Goal: Task Accomplishment & Management: Manage account settings

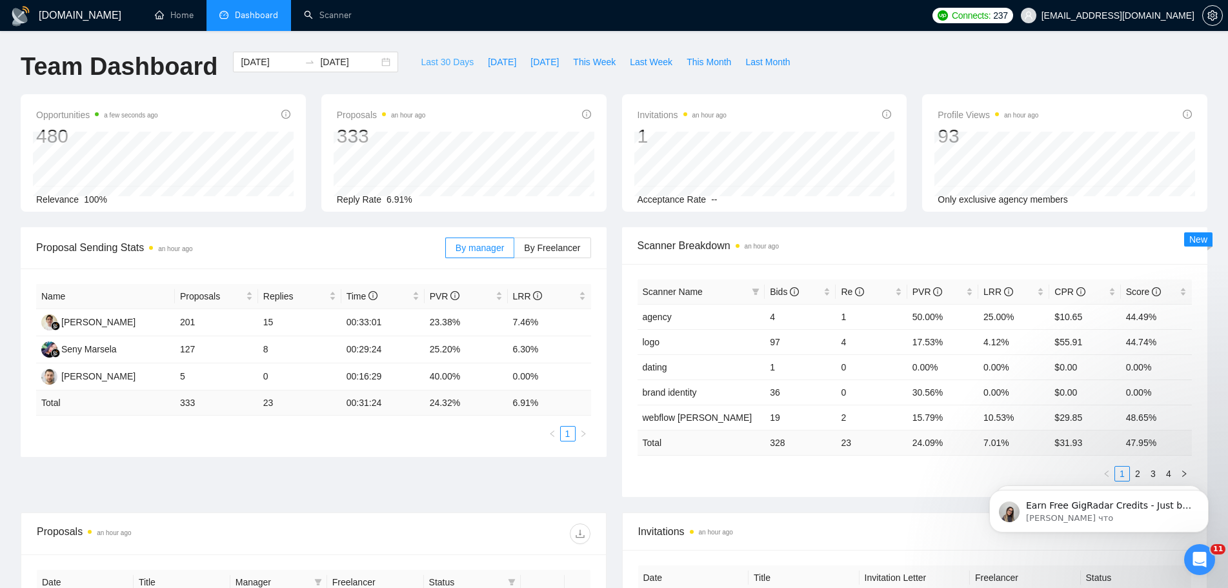
click at [446, 62] on span "Last 30 Days" at bounding box center [447, 62] width 53 height 14
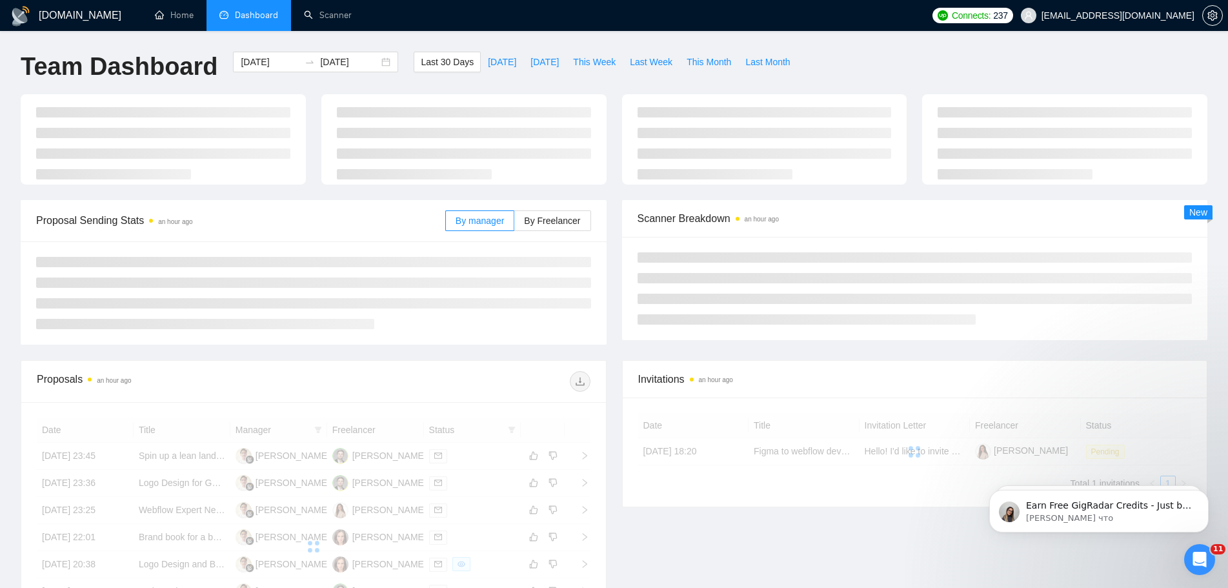
type input "2025-07-27"
type input "2025-08-26"
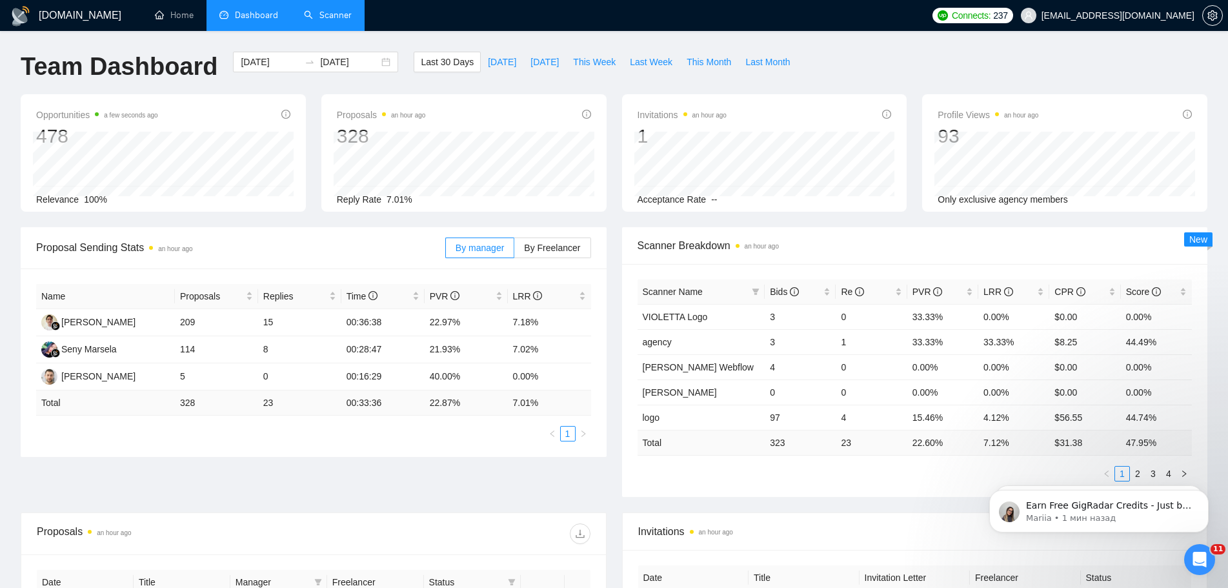
click at [330, 15] on link "Scanner" at bounding box center [328, 15] width 48 height 11
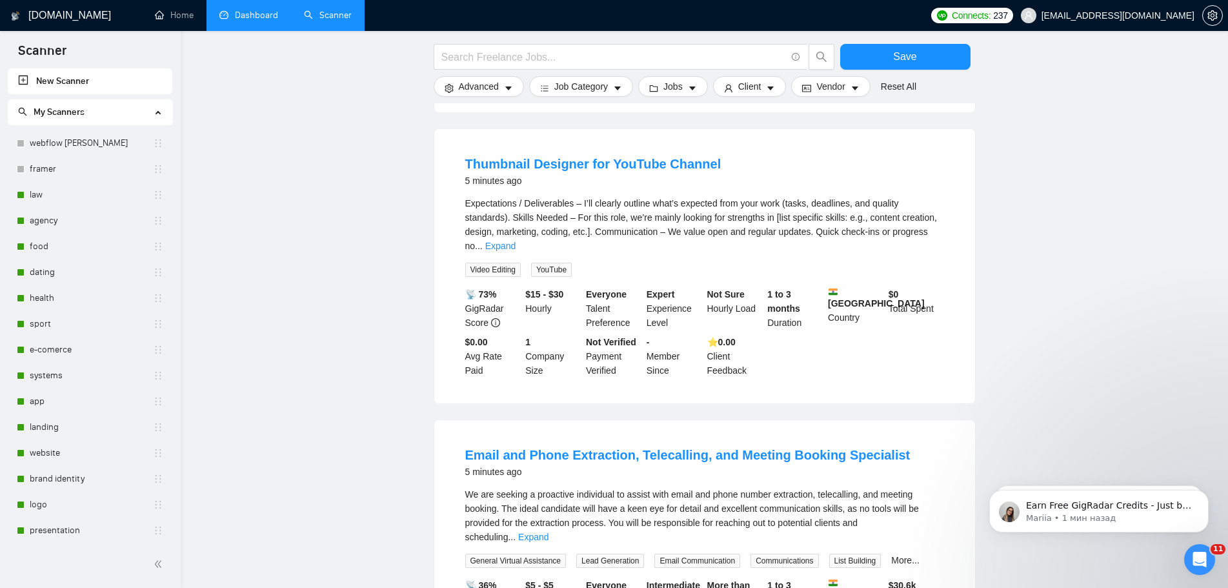
click at [239, 21] on link "Dashboard" at bounding box center [248, 15] width 59 height 11
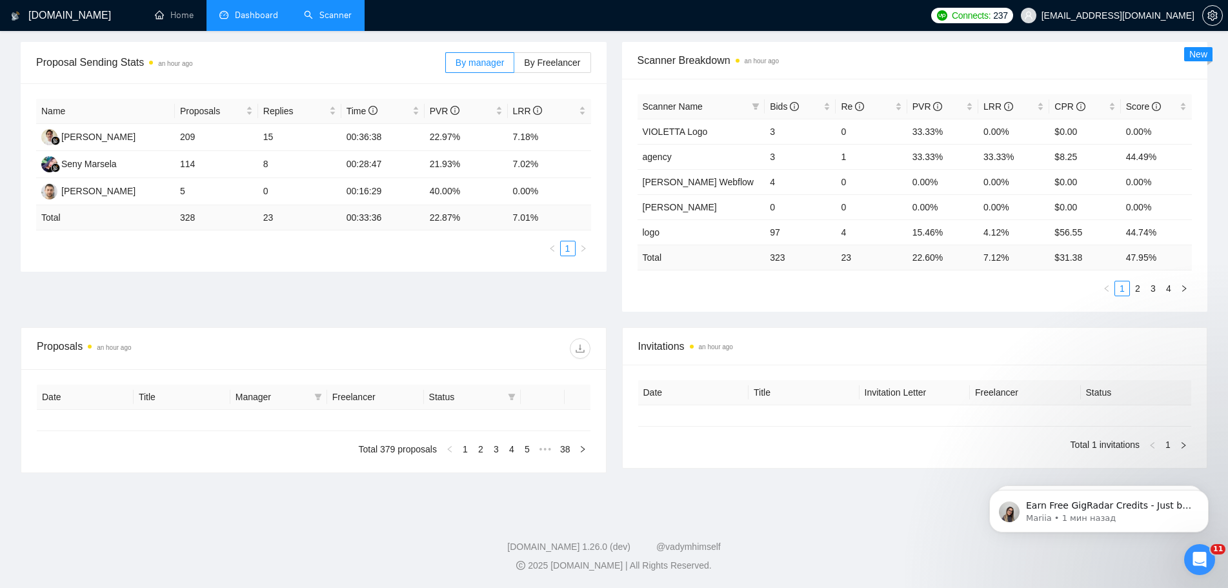
type input "2025-07-27"
type input "2025-08-26"
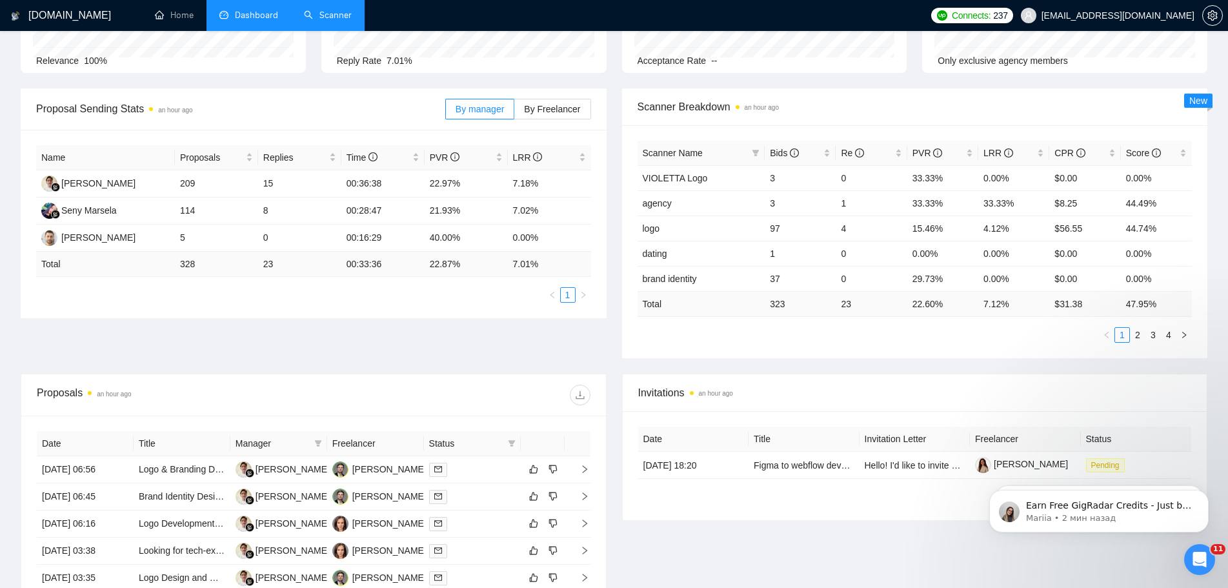
scroll to position [65, 0]
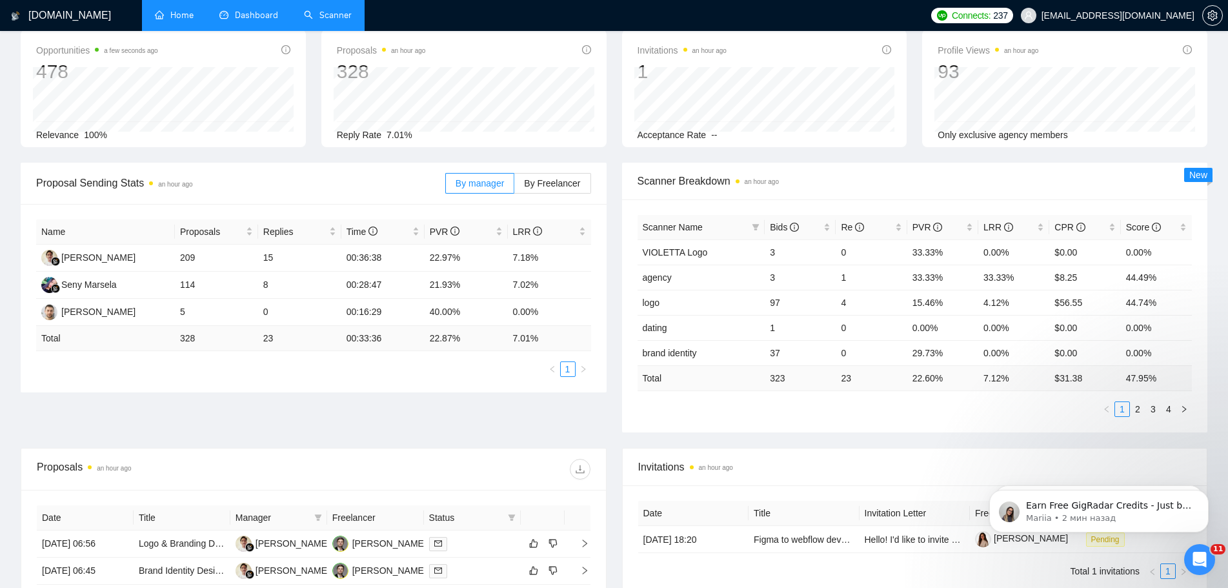
click at [189, 21] on link "Home" at bounding box center [174, 15] width 39 height 11
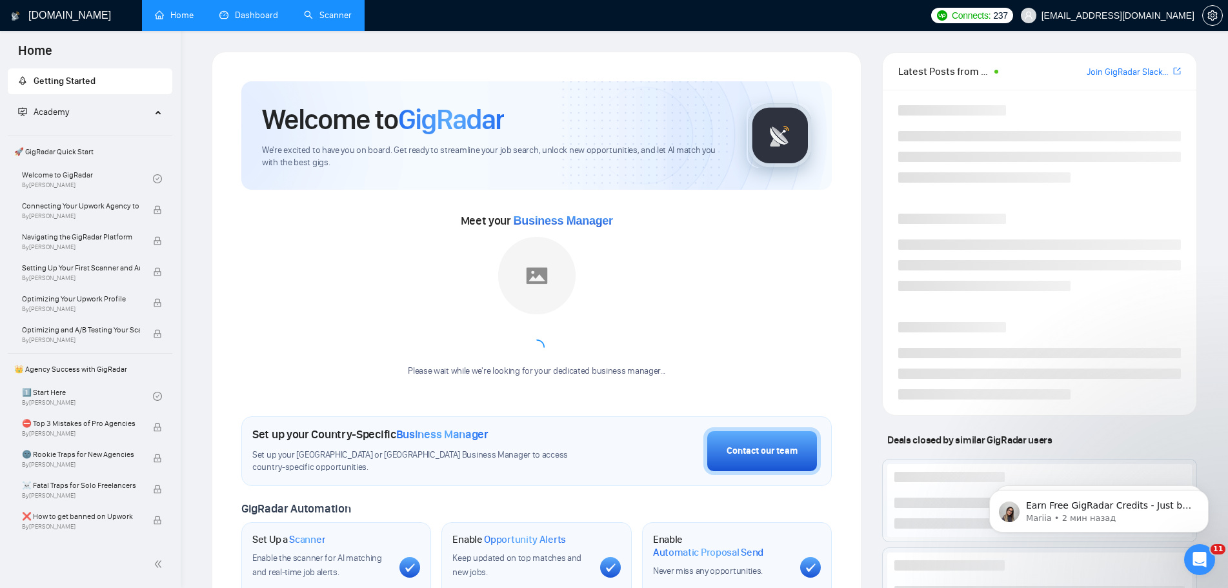
click at [328, 12] on link "Scanner" at bounding box center [328, 15] width 48 height 11
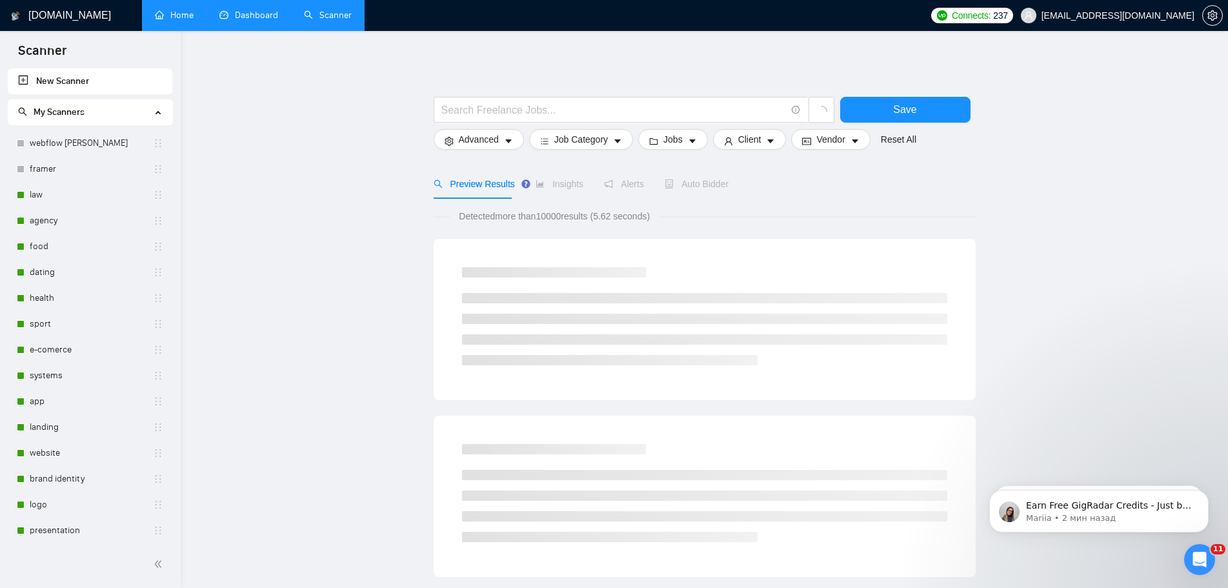
click at [260, 20] on link "Dashboard" at bounding box center [248, 15] width 59 height 11
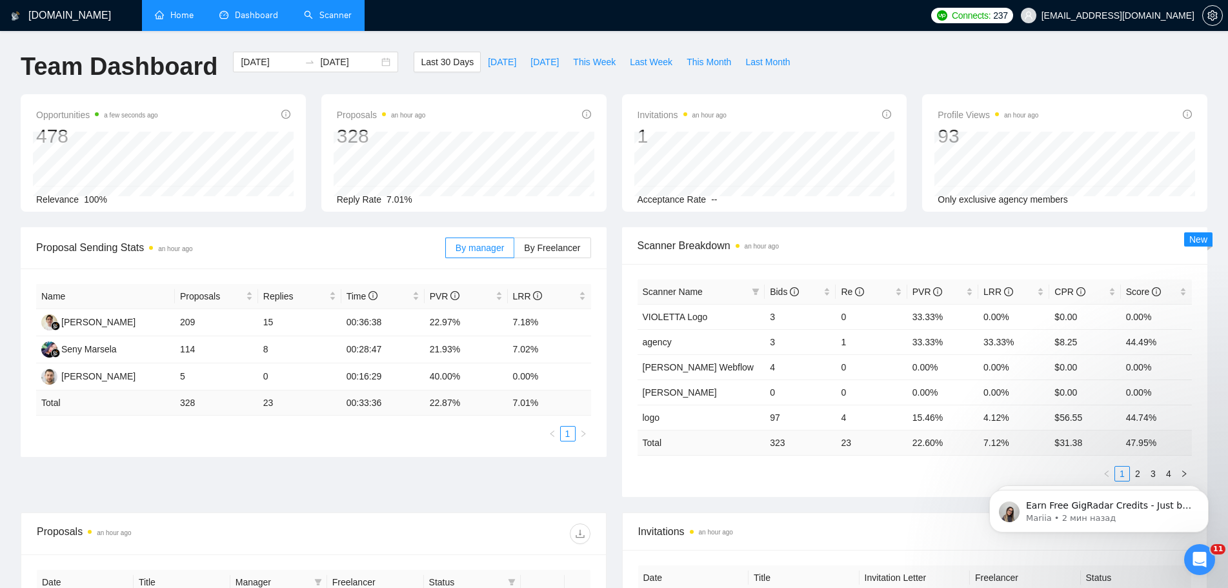
click at [194, 15] on link "Home" at bounding box center [174, 15] width 39 height 11
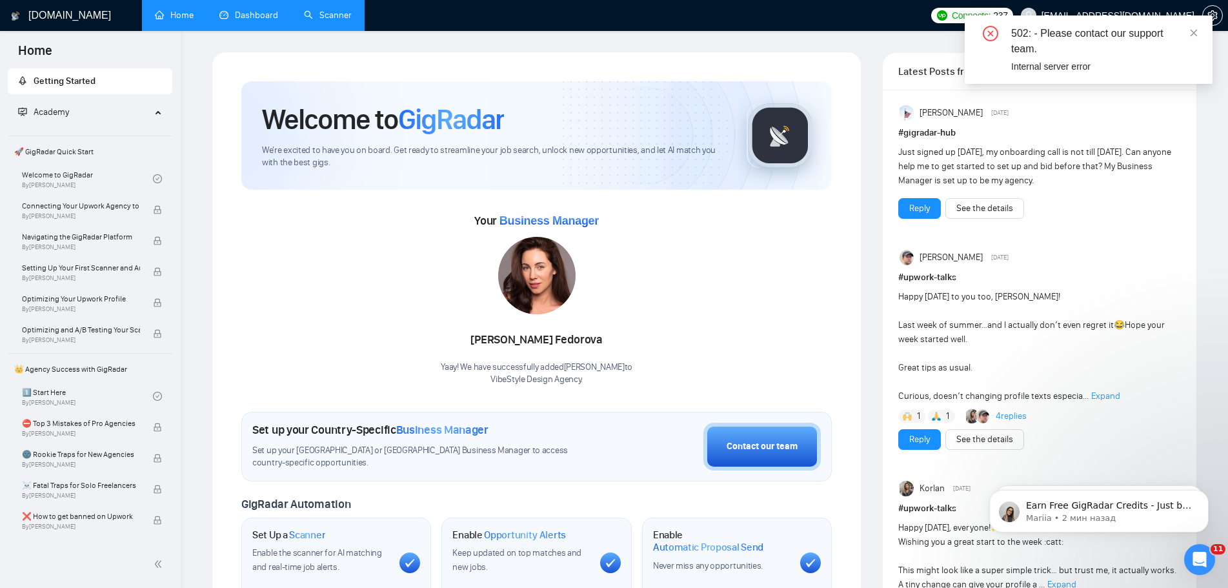
click at [336, 13] on link "Scanner" at bounding box center [328, 15] width 48 height 11
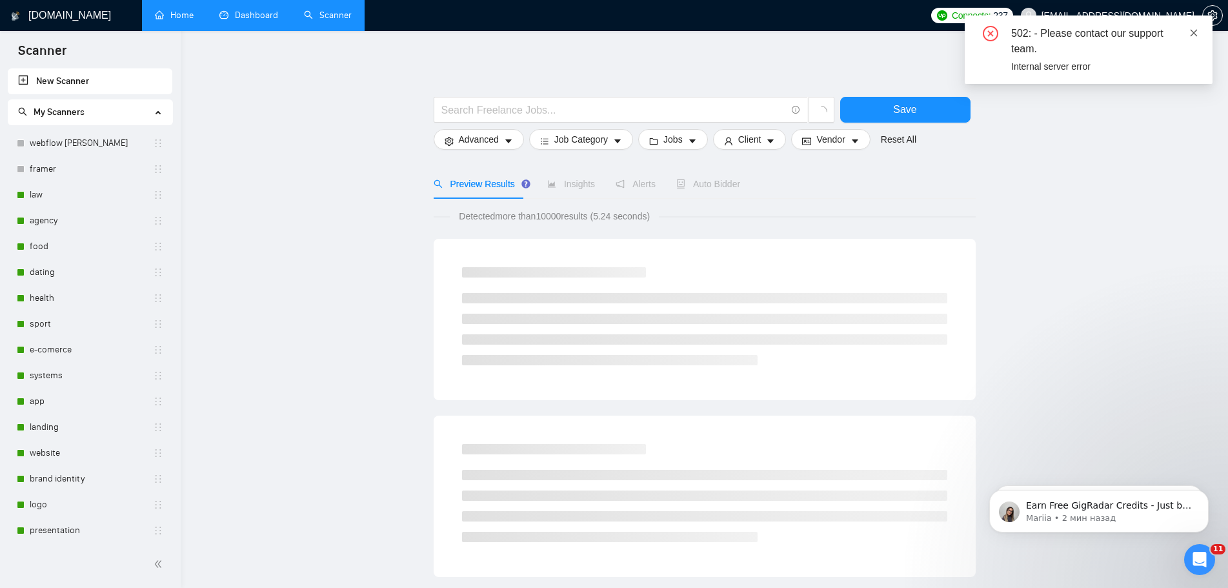
click at [1197, 35] on icon "close" at bounding box center [1193, 32] width 9 height 9
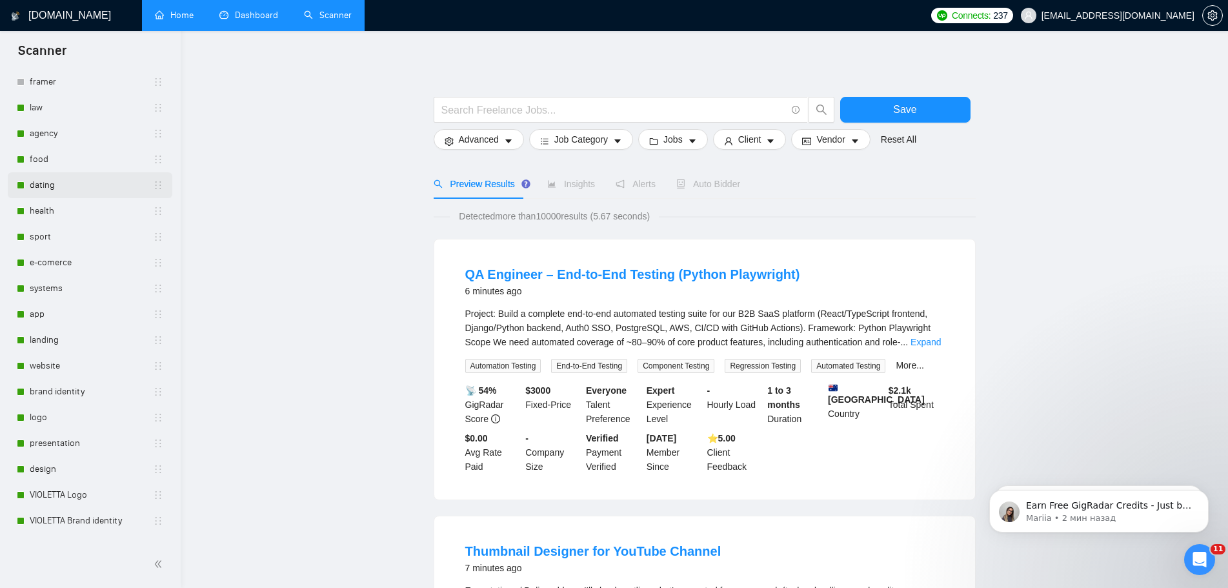
scroll to position [65, 0]
click at [80, 203] on link "dating" at bounding box center [91, 208] width 123 height 26
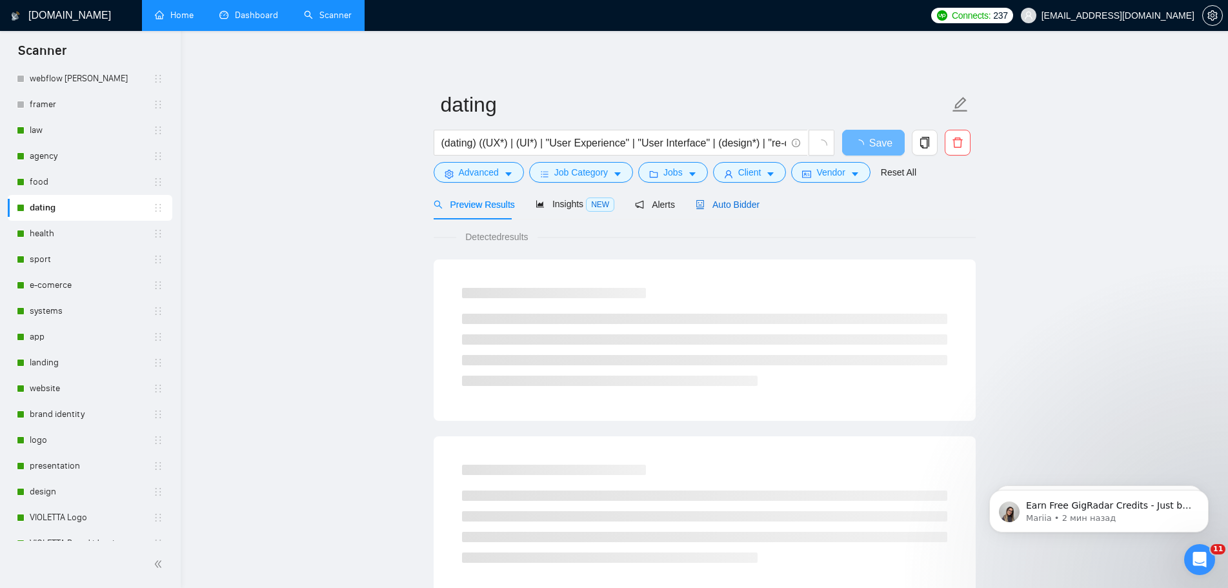
click at [717, 205] on span "Auto Bidder" at bounding box center [727, 204] width 64 height 10
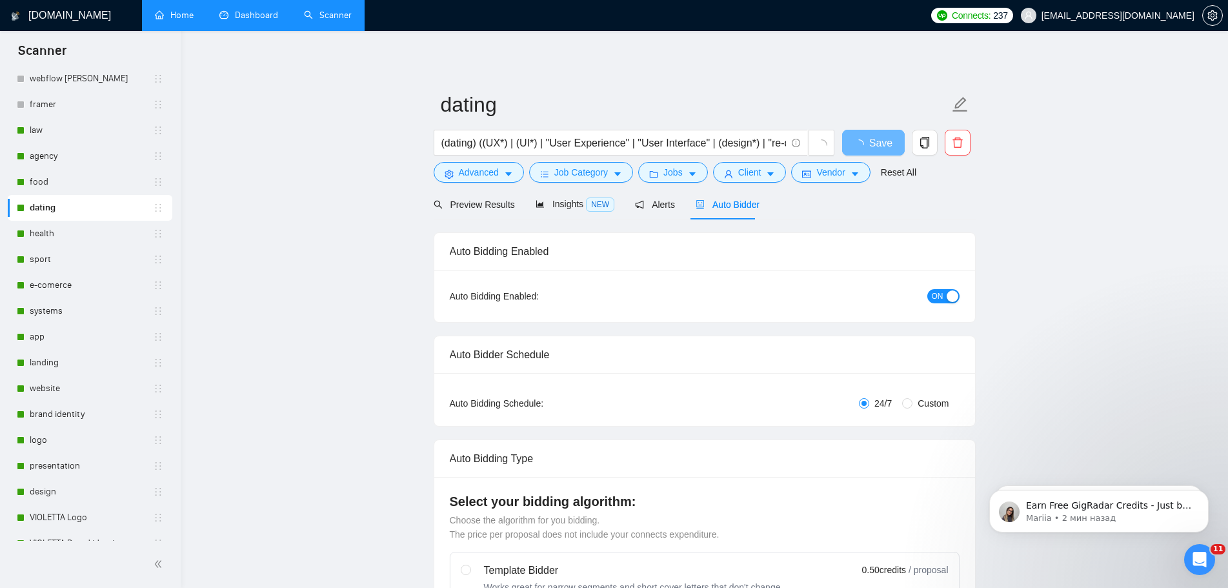
radio input "false"
radio input "true"
checkbox input "true"
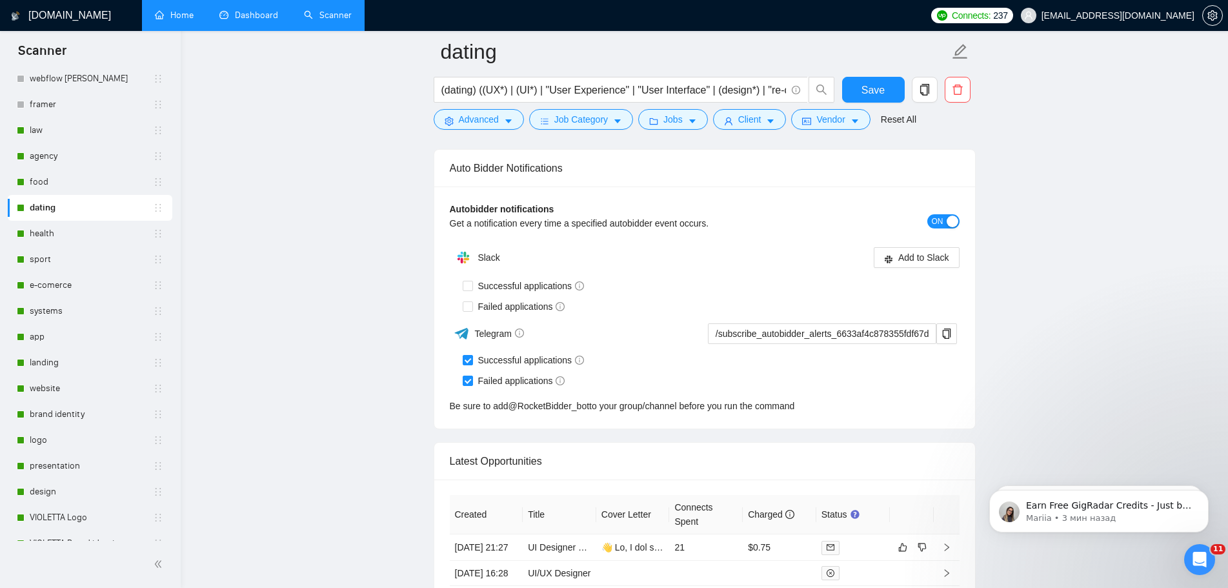
scroll to position [3290, 0]
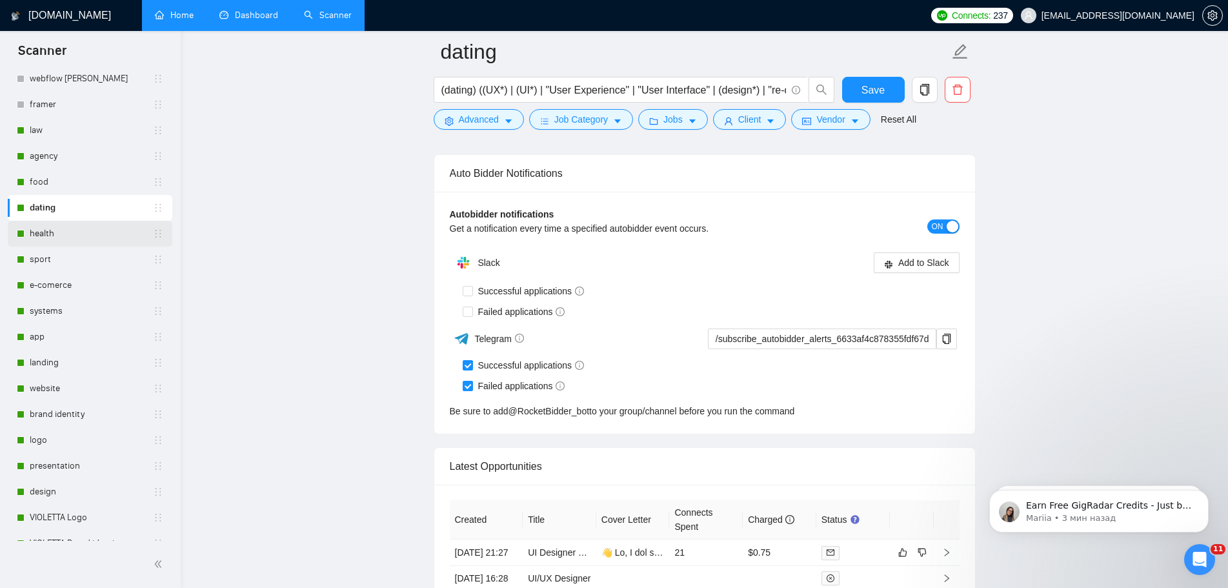
click at [72, 237] on link "health" at bounding box center [91, 234] width 123 height 26
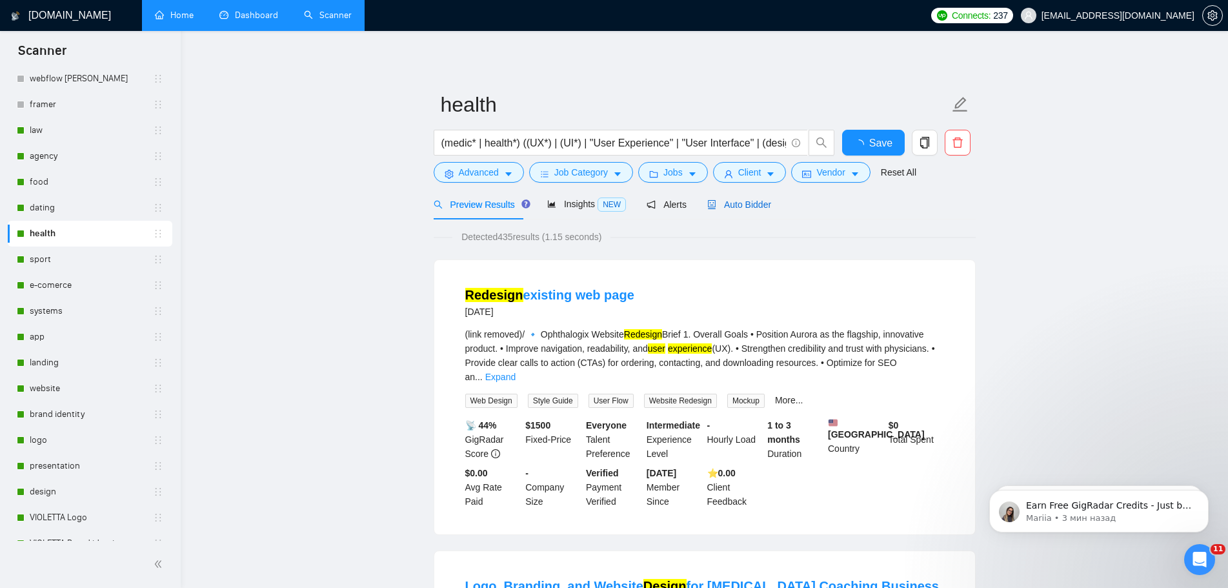
click at [744, 202] on span "Auto Bidder" at bounding box center [739, 204] width 64 height 10
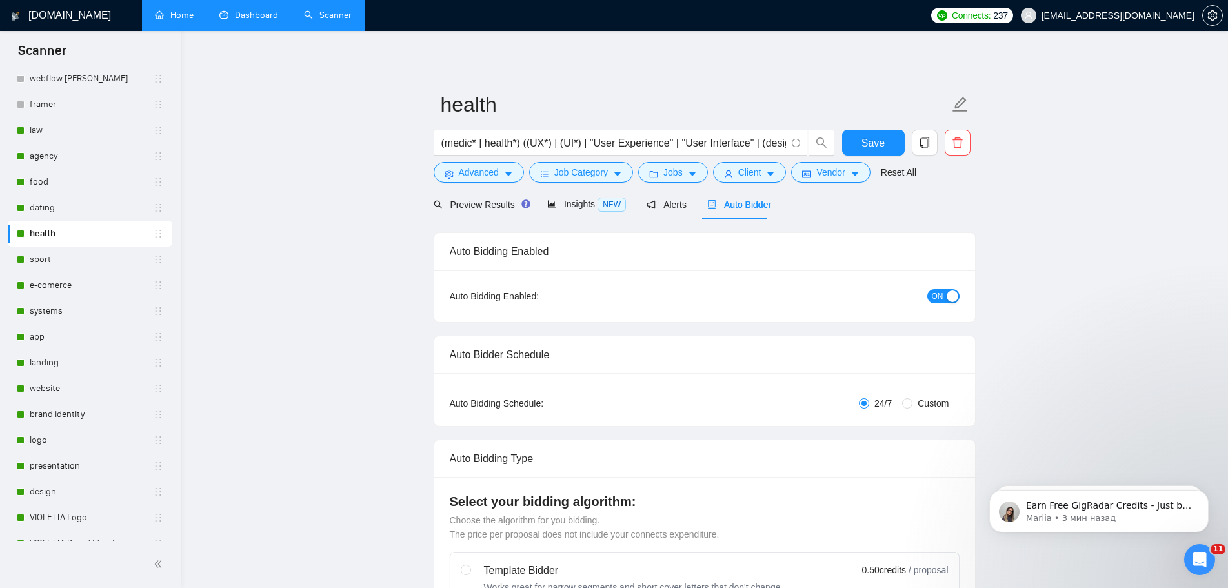
radio input "false"
radio input "true"
checkbox input "true"
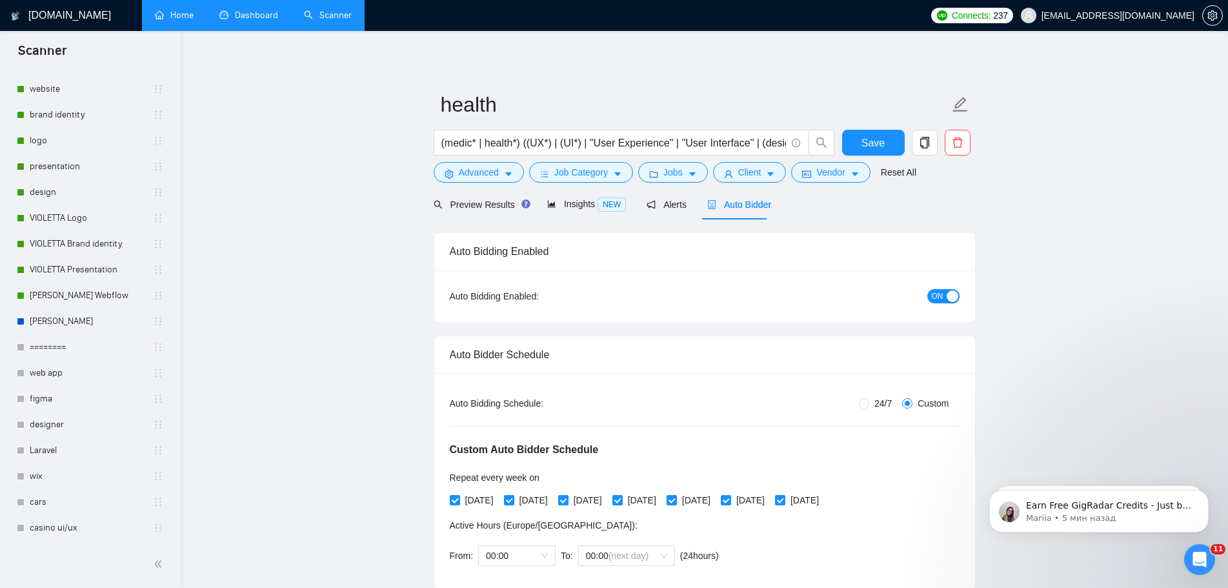
click at [266, 19] on link "Dashboard" at bounding box center [248, 15] width 59 height 11
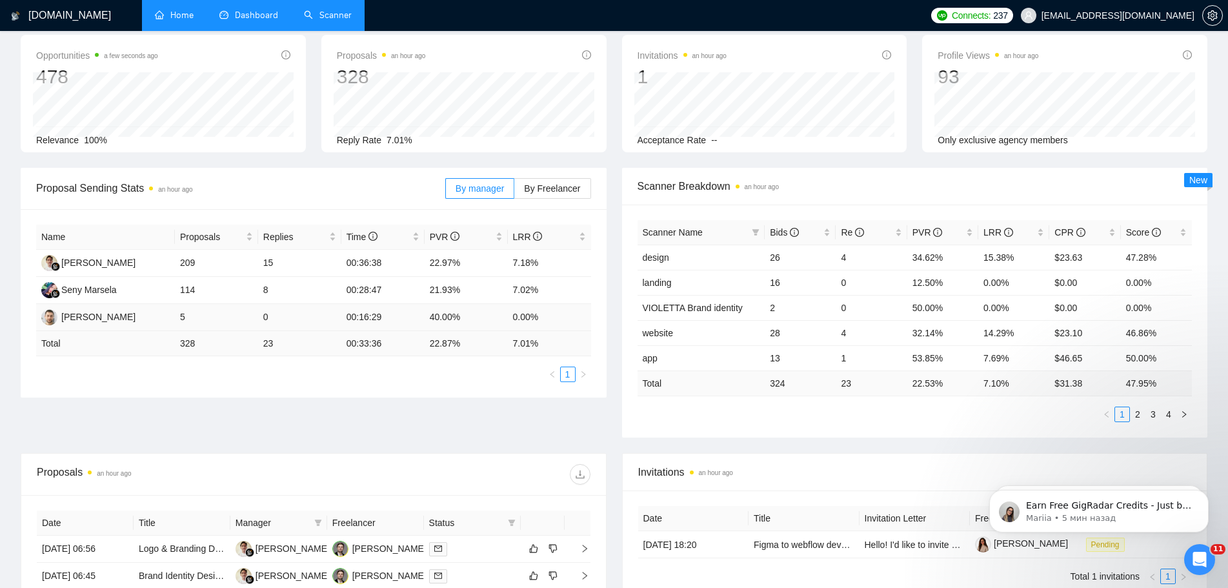
scroll to position [129, 0]
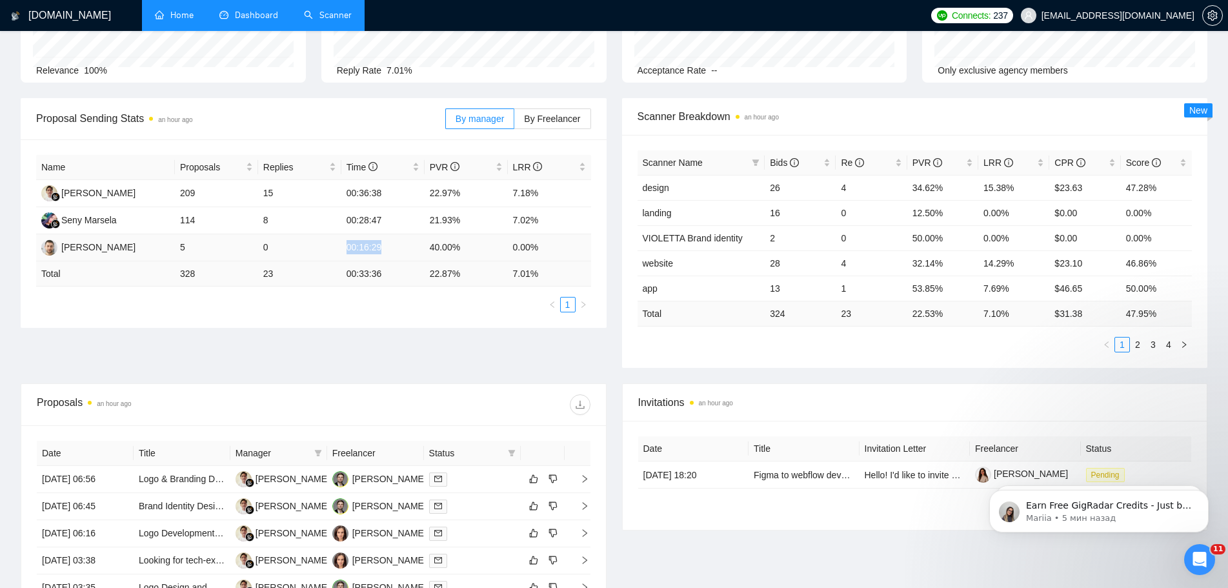
drag, startPoint x: 383, startPoint y: 246, endPoint x: 348, endPoint y: 250, distance: 35.0
click at [348, 250] on td "00:16:29" at bounding box center [382, 247] width 83 height 27
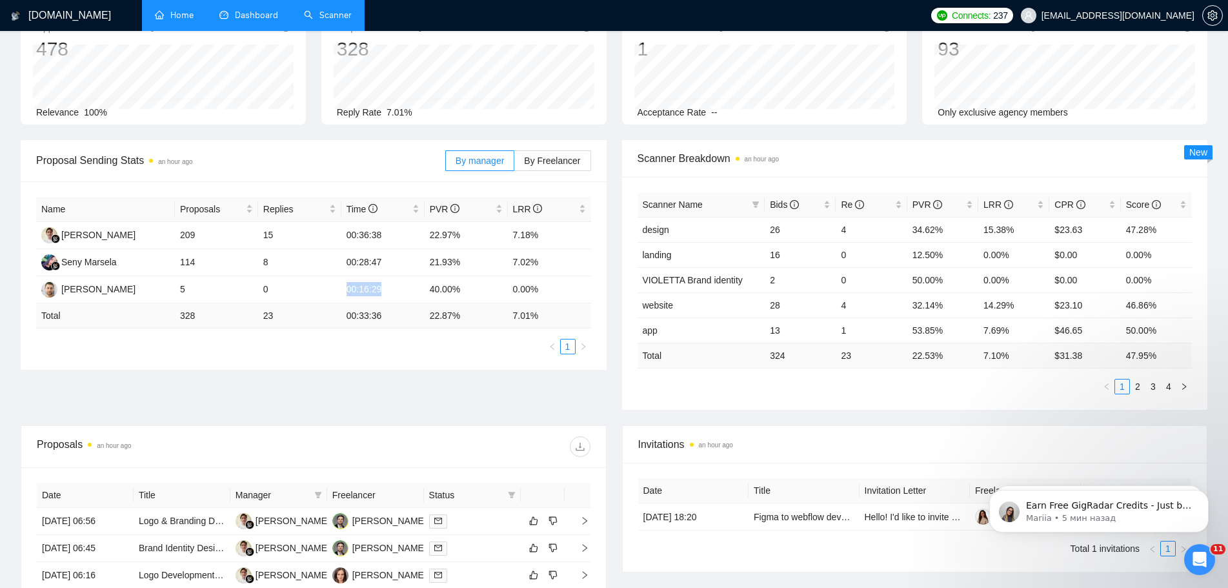
scroll to position [65, 0]
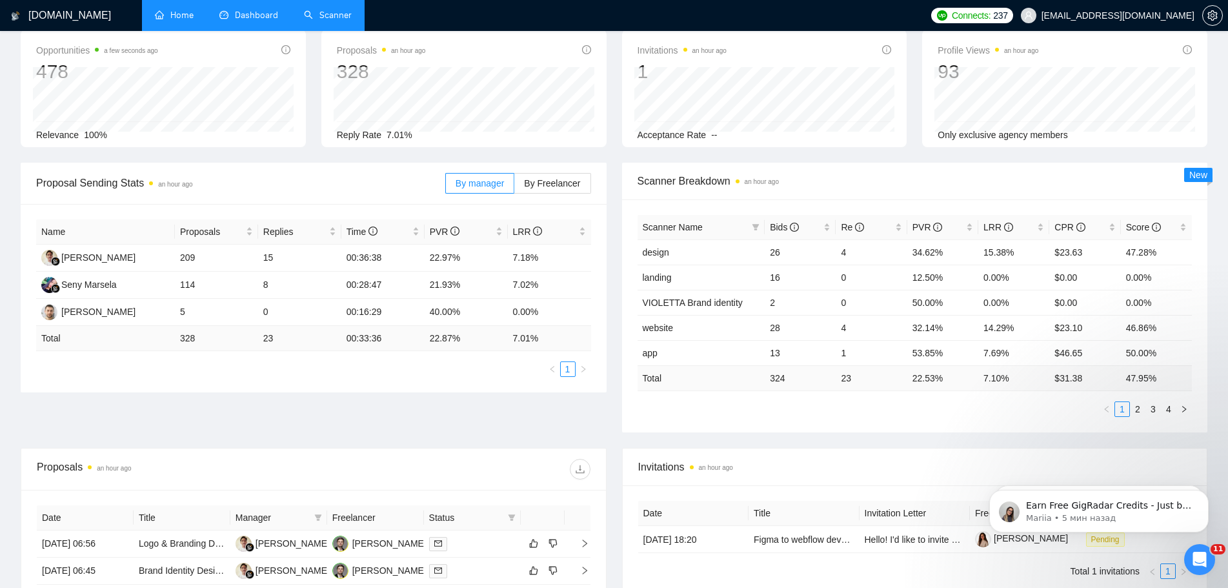
click at [450, 416] on div "Proposal Sending Stats an hour ago By manager By Freelancer Name Proposals Repl…" at bounding box center [614, 305] width 1202 height 285
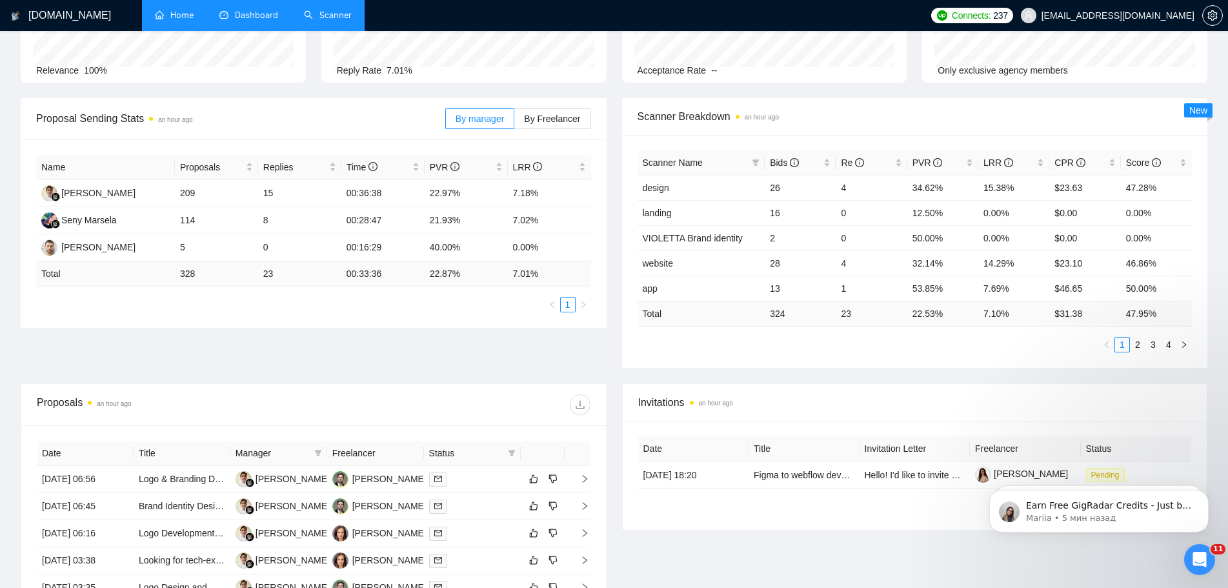
scroll to position [0, 0]
